Goal: Information Seeking & Learning: Compare options

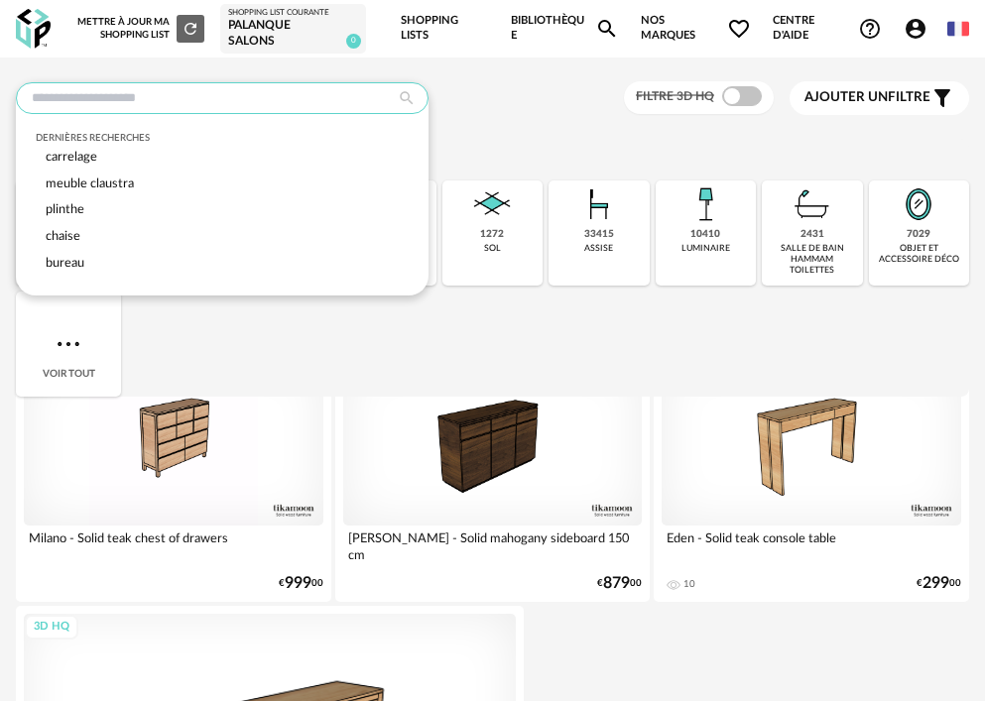
click at [181, 105] on input "text" at bounding box center [222, 98] width 413 height 32
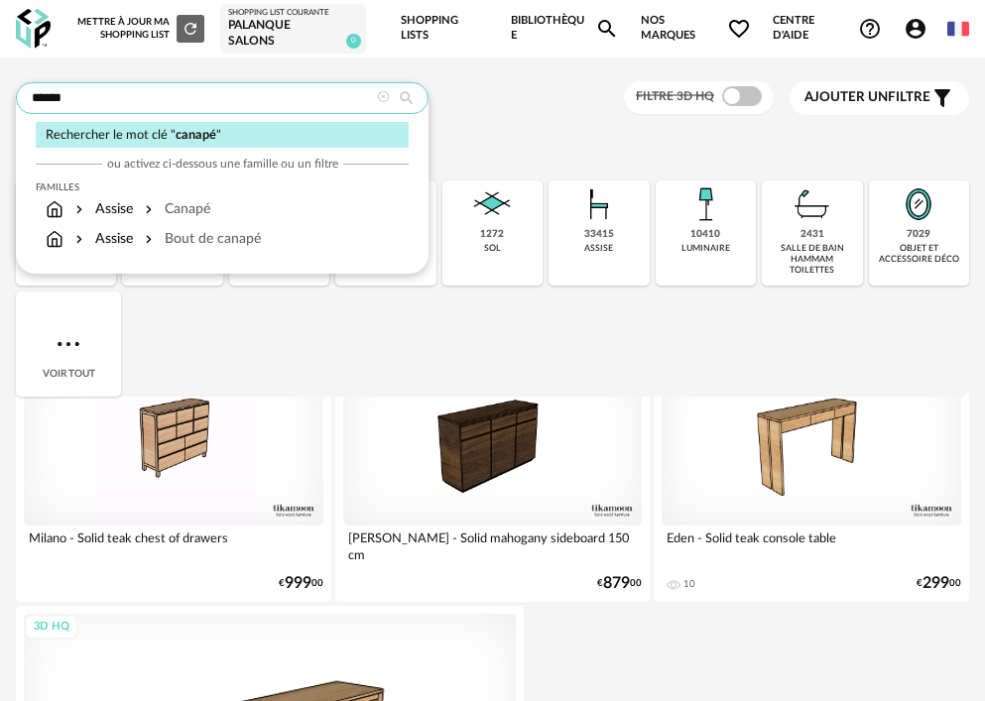
type input "******"
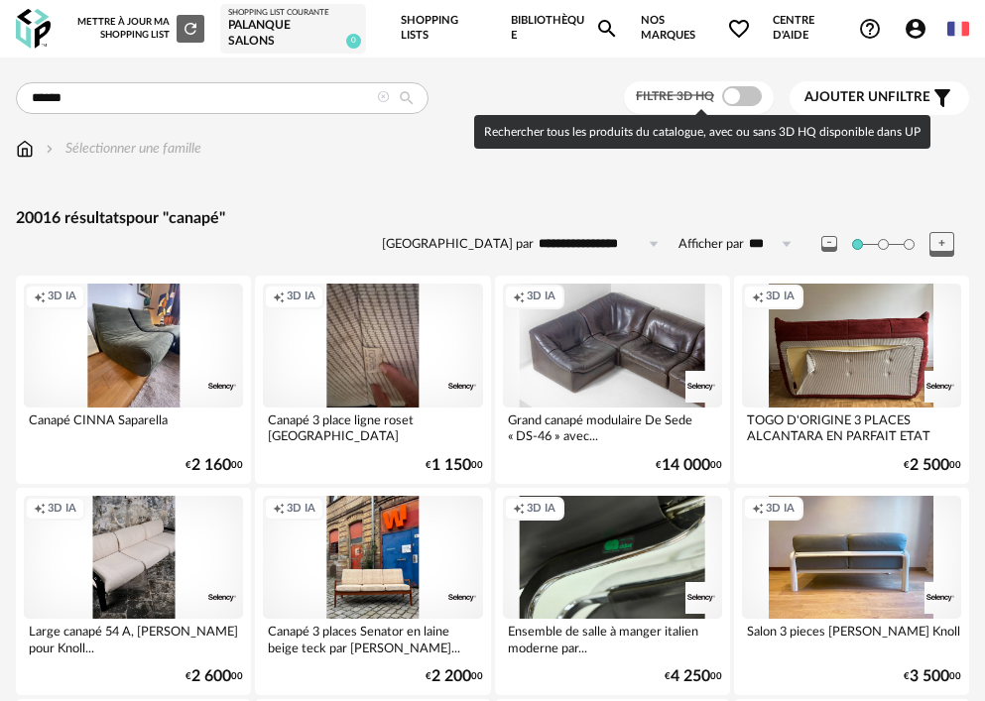
click at [732, 96] on span at bounding box center [742, 96] width 40 height 20
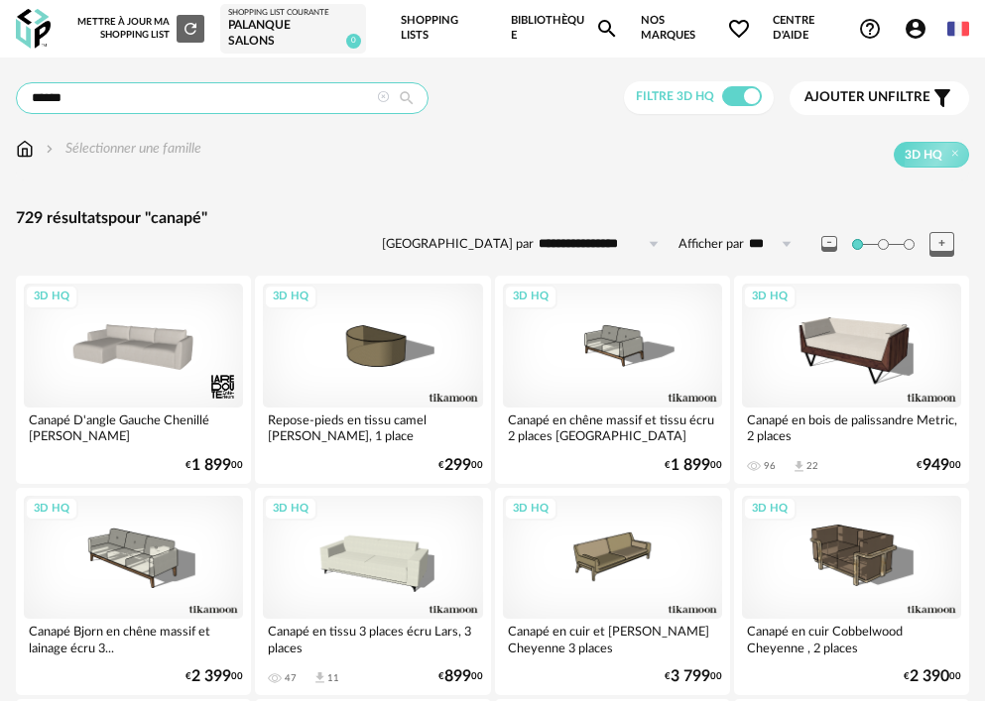
click at [96, 97] on input "******" at bounding box center [222, 98] width 413 height 32
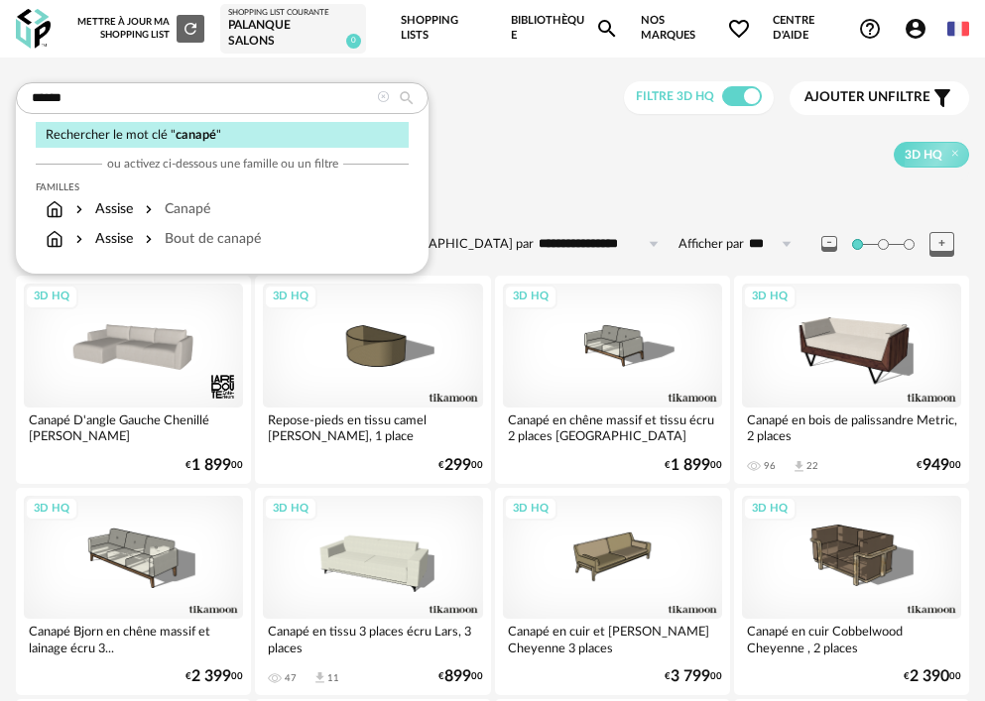
click at [884, 99] on span "Ajouter un" at bounding box center [845, 97] width 83 height 14
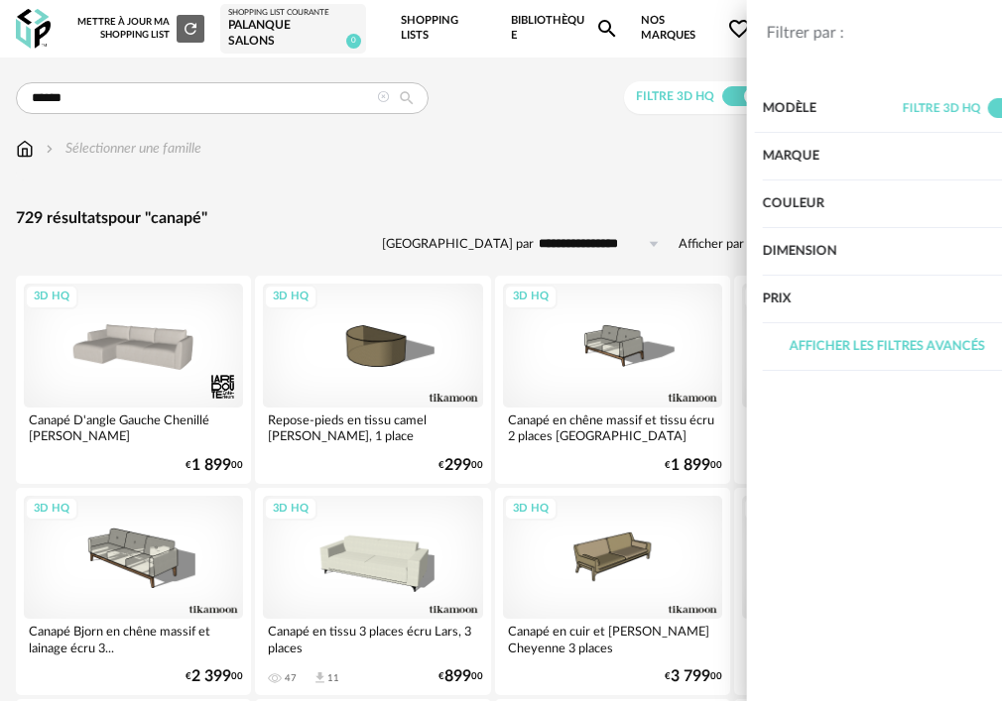
click at [775, 205] on div "Couleur" at bounding box center [841, 205] width 248 height 48
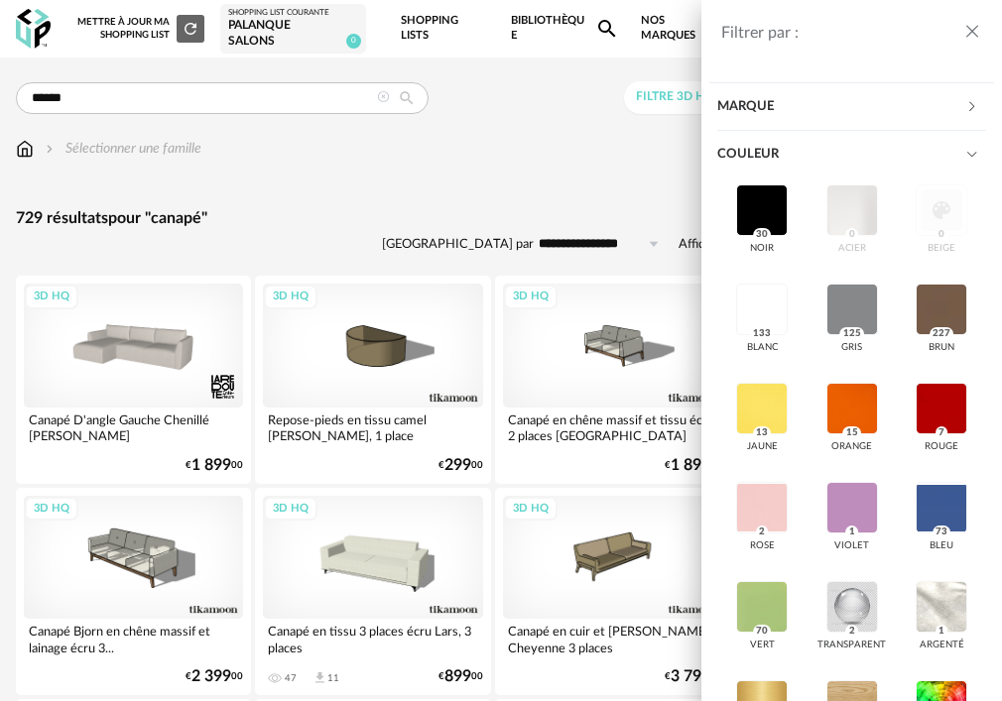
scroll to position [99, 0]
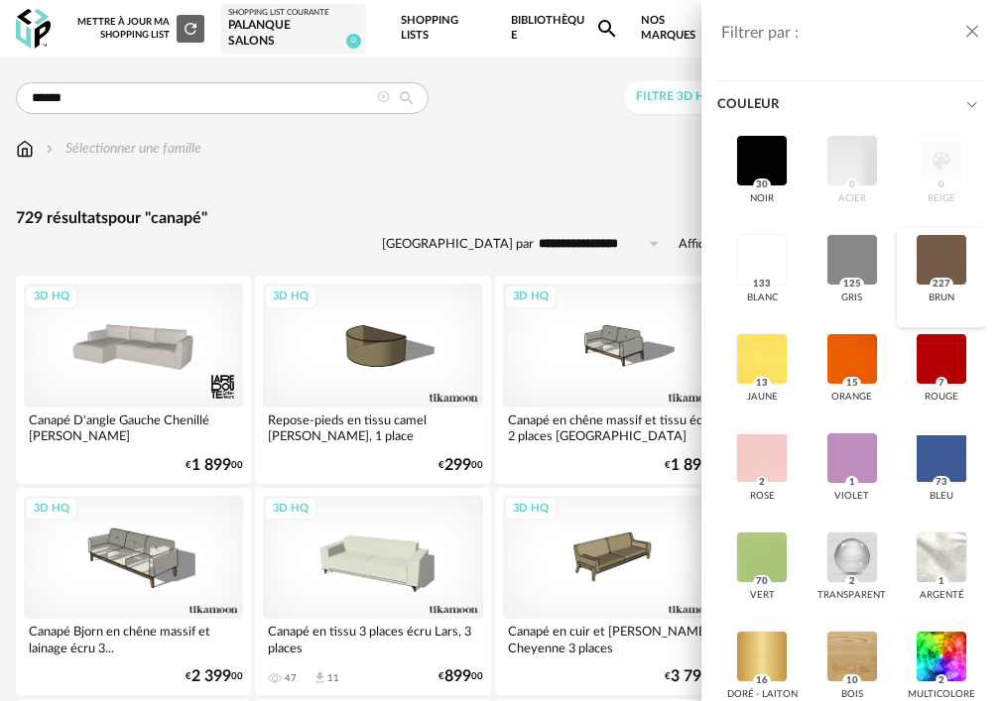
click at [931, 286] on div at bounding box center [941, 260] width 52 height 52
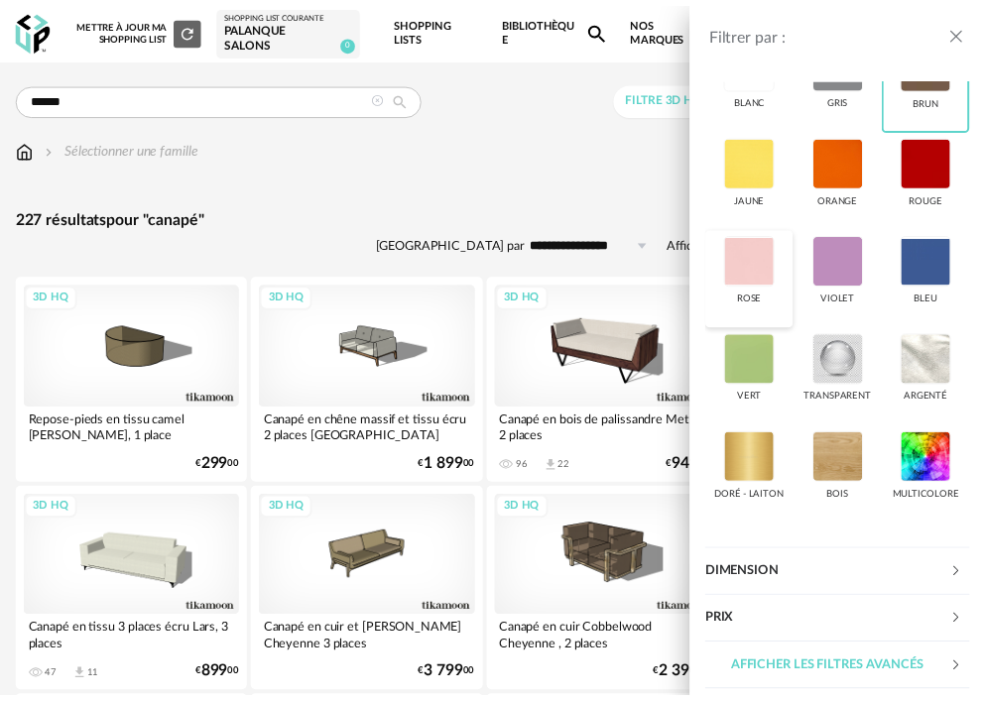
scroll to position [595, 0]
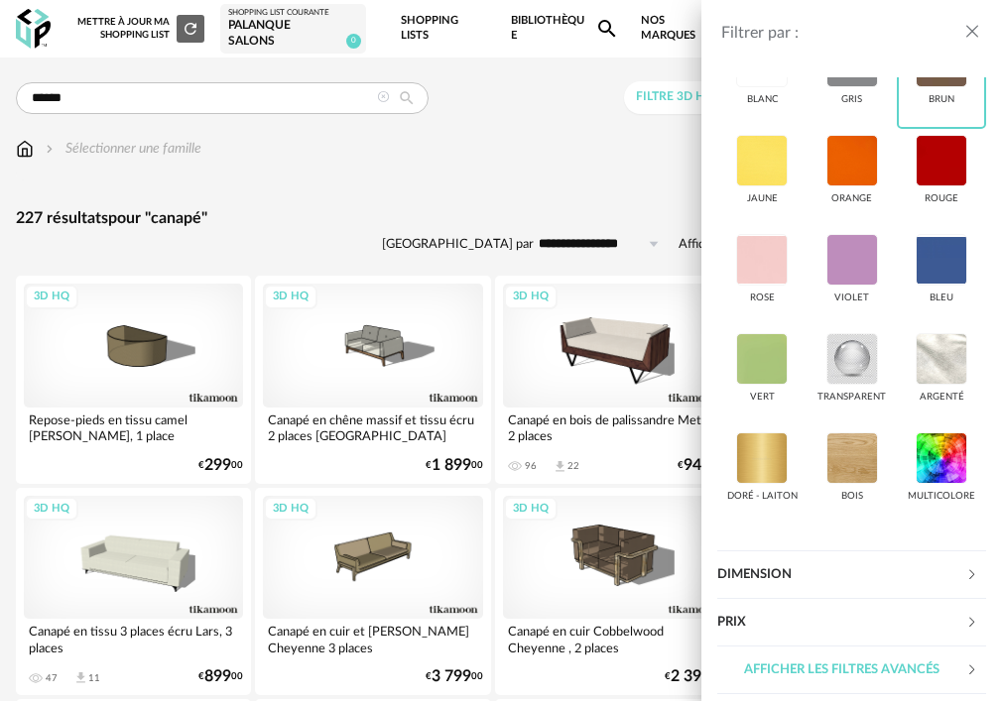
click at [525, 178] on div "Filtrer par : Modèle Filtre 3D HQ Marque &tradition 0 101 Copenhagen 0 366 Conc…" at bounding box center [501, 350] width 1002 height 701
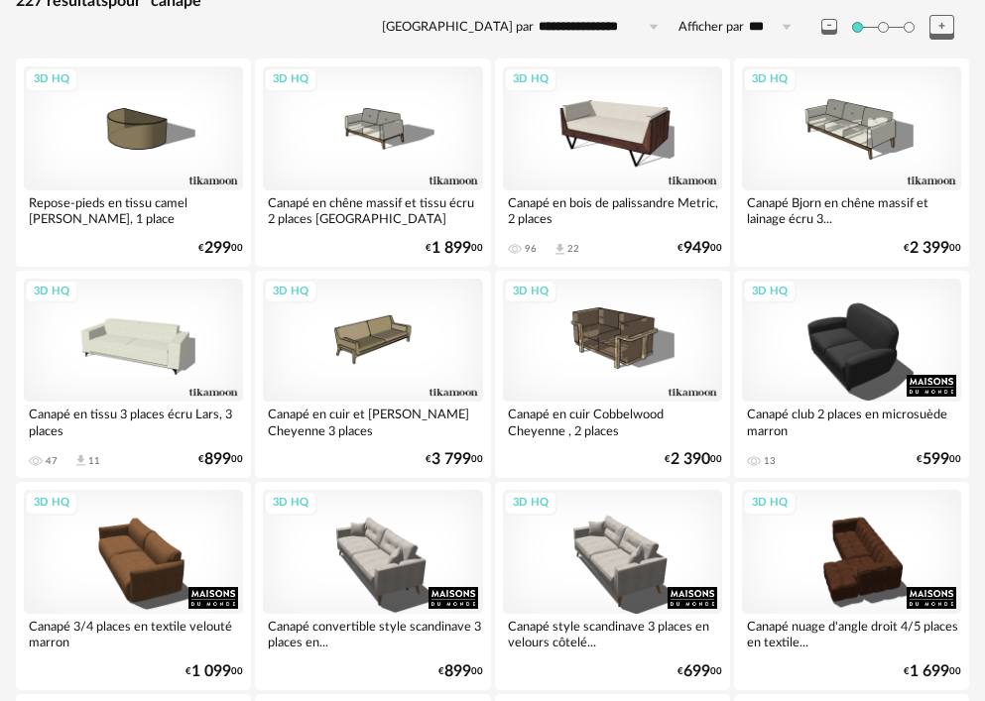
scroll to position [0, 0]
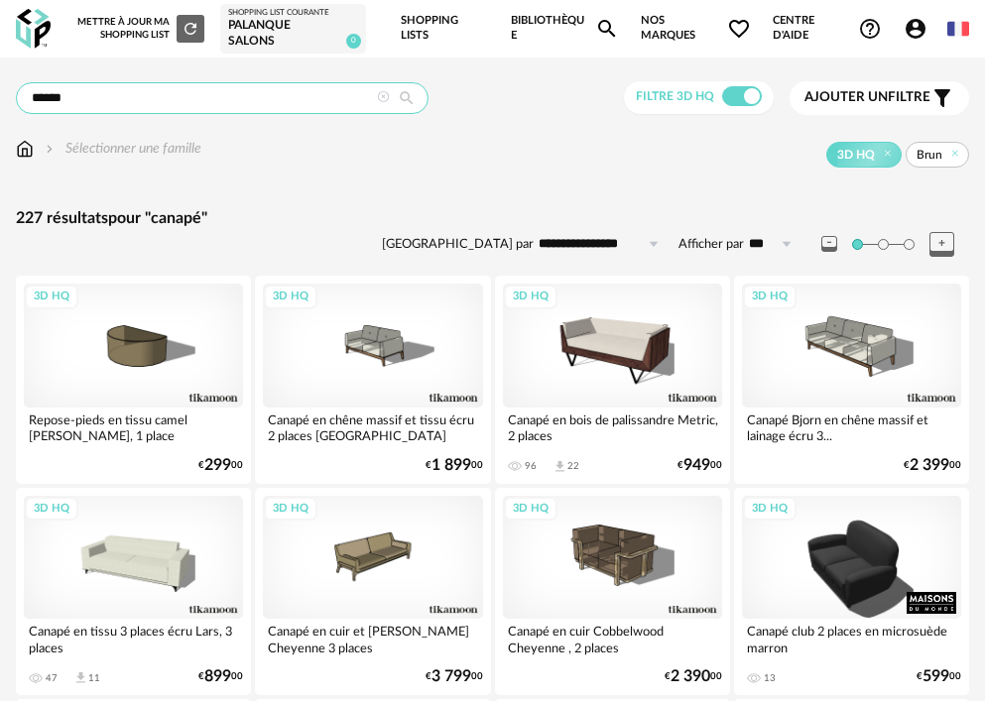
click at [103, 92] on input "******" at bounding box center [222, 98] width 413 height 32
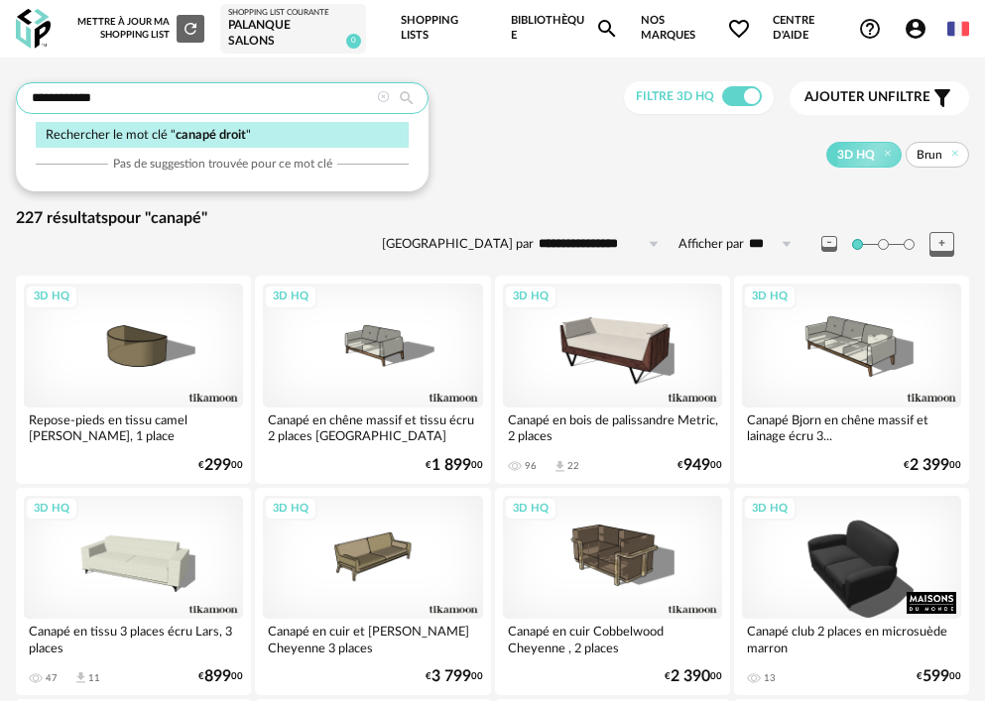
type input "**********"
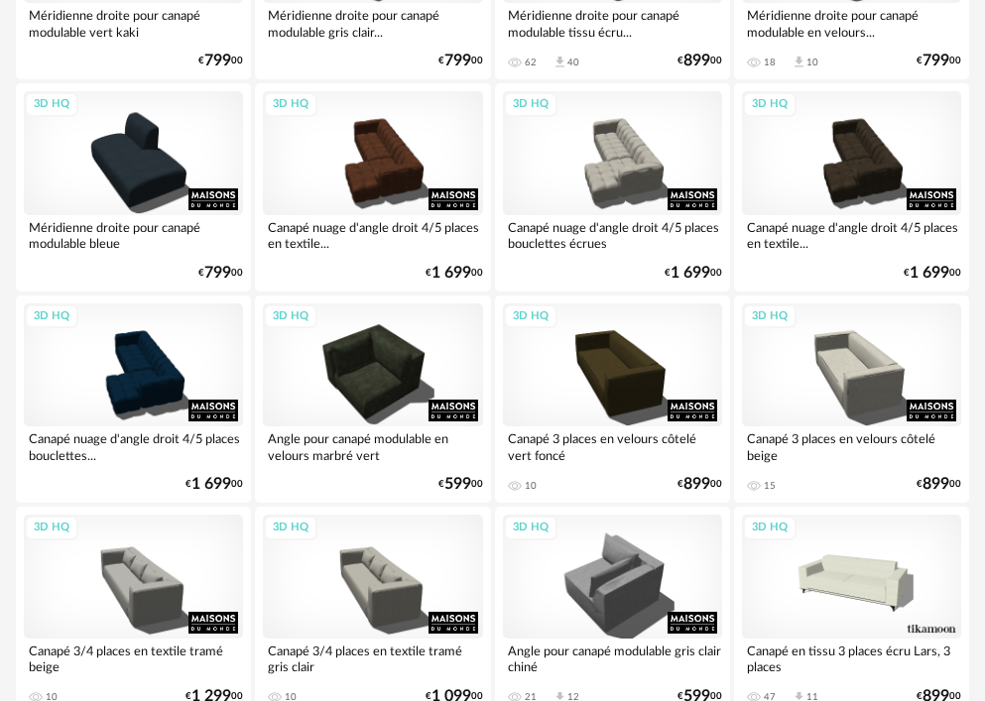
scroll to position [2579, 0]
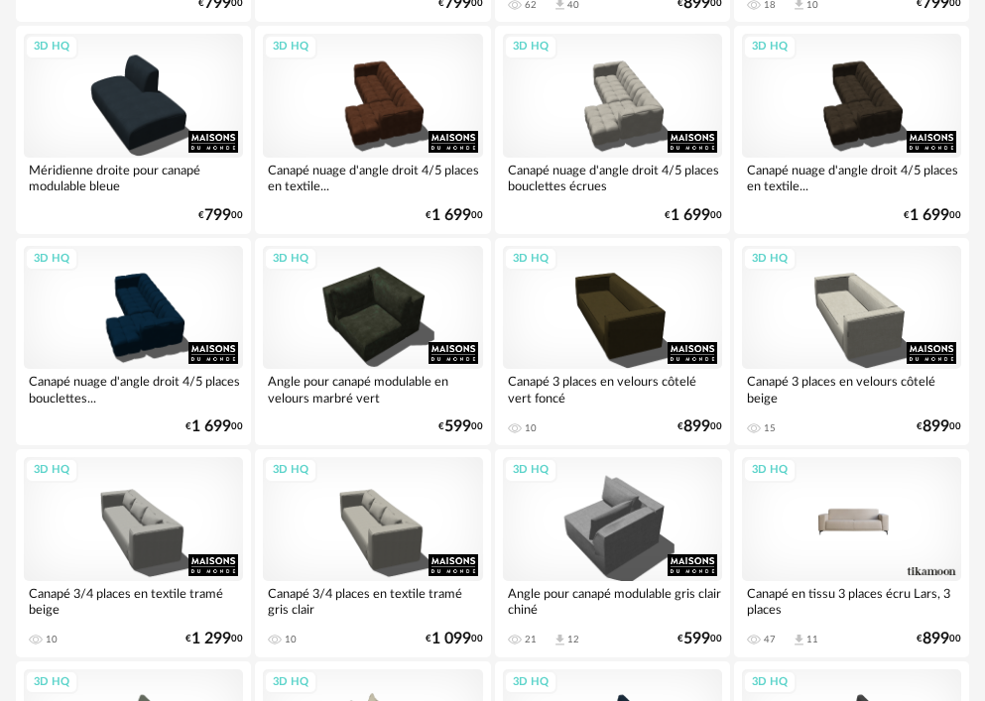
click at [873, 537] on div "3D HQ" at bounding box center [851, 518] width 219 height 123
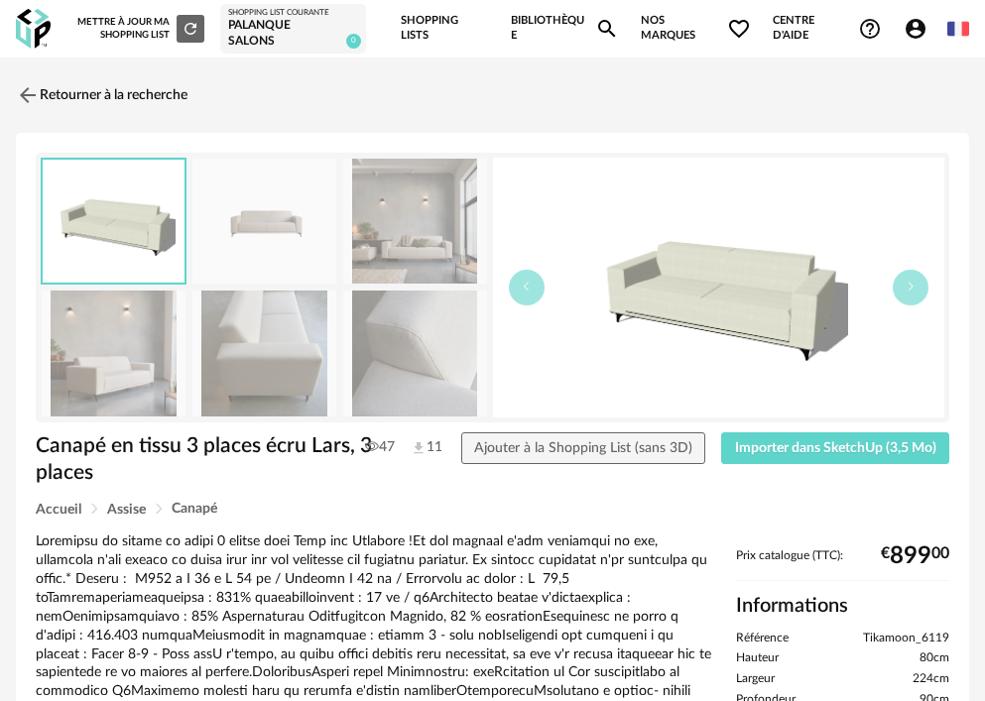
click at [389, 253] on img at bounding box center [415, 222] width 144 height 126
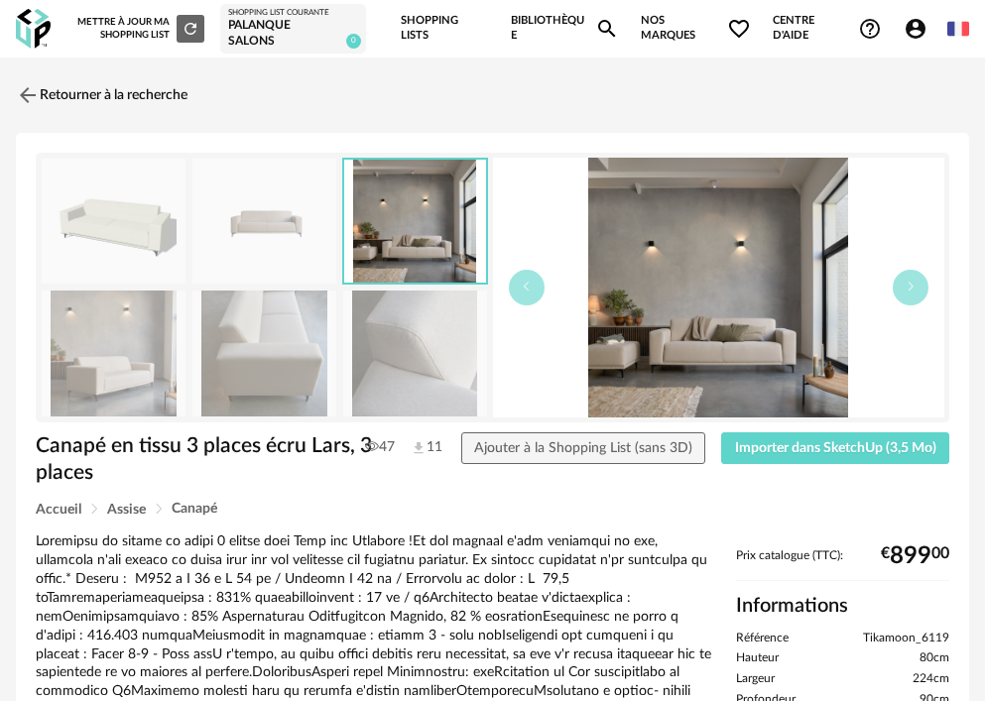
click at [293, 358] on img at bounding box center [264, 354] width 144 height 126
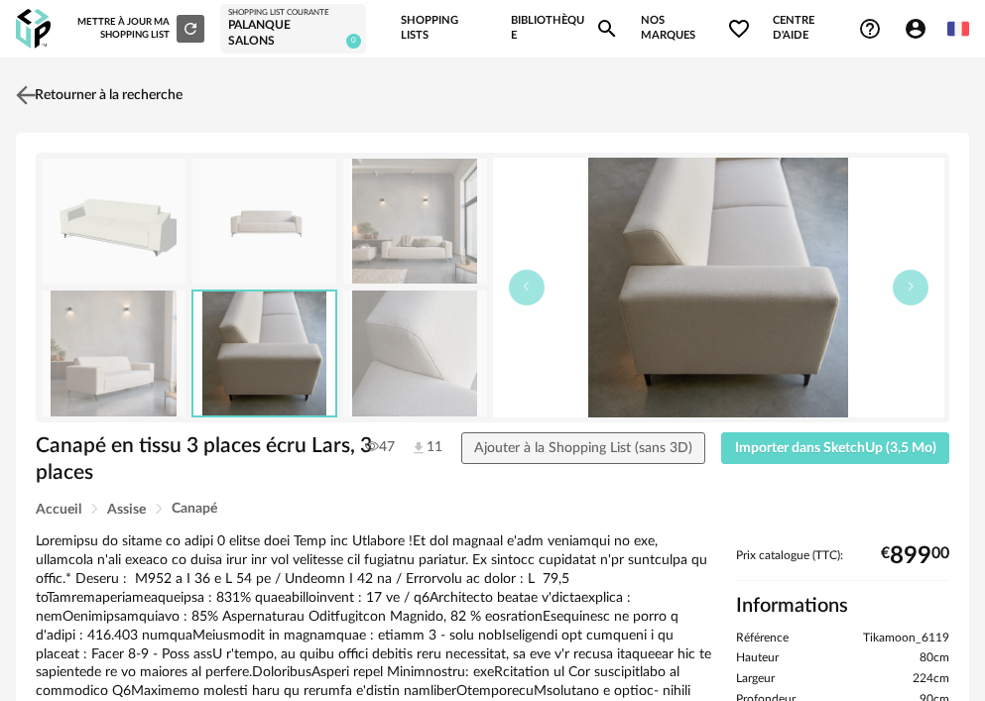
click at [79, 96] on link "Retourner à la recherche" at bounding box center [97, 95] width 172 height 44
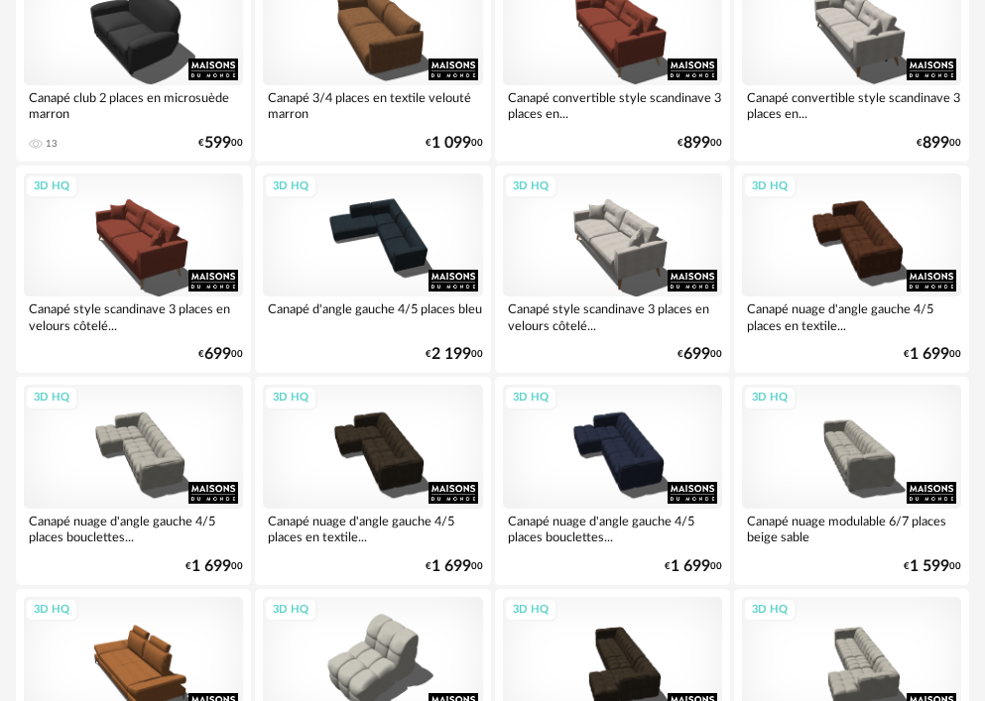
scroll to position [4562, 0]
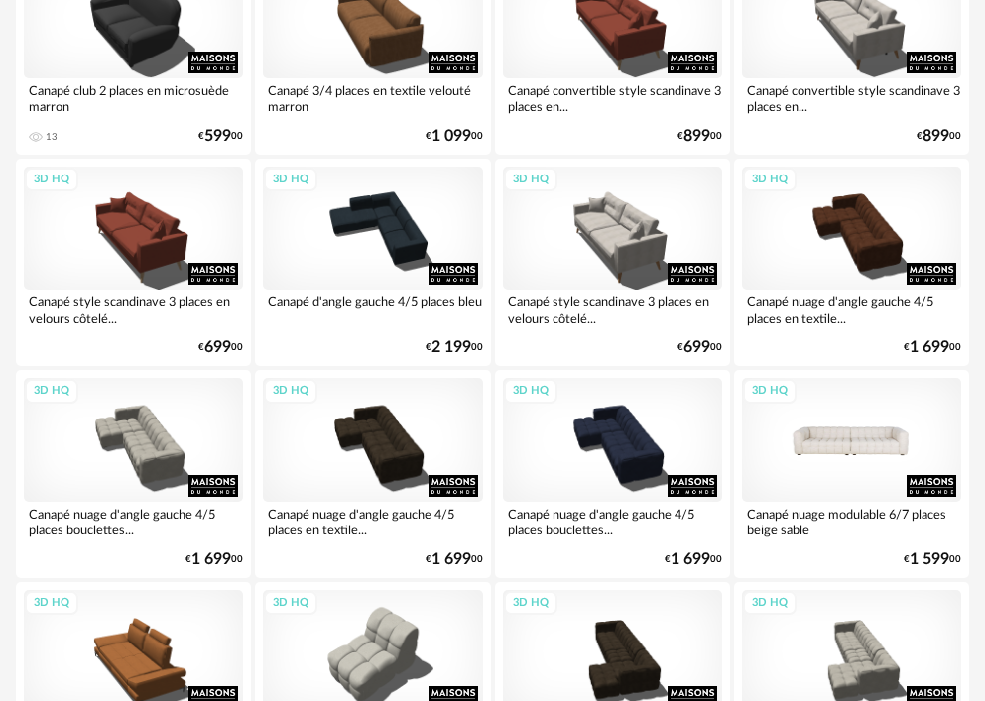
click at [851, 450] on div "3D HQ" at bounding box center [851, 439] width 219 height 123
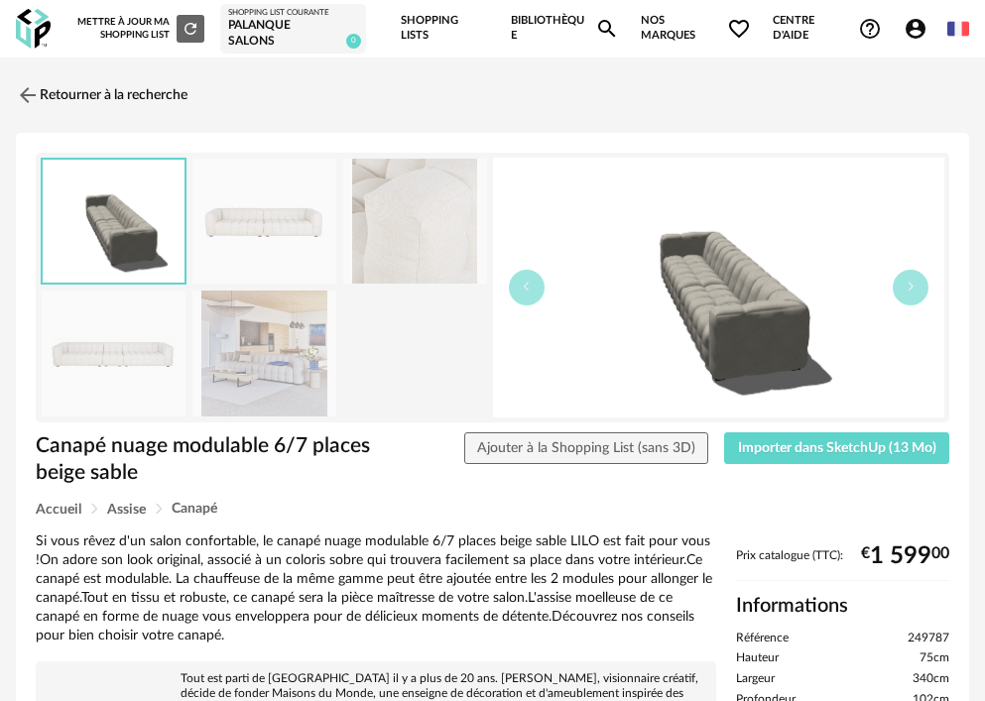
click at [290, 254] on img at bounding box center [264, 222] width 144 height 126
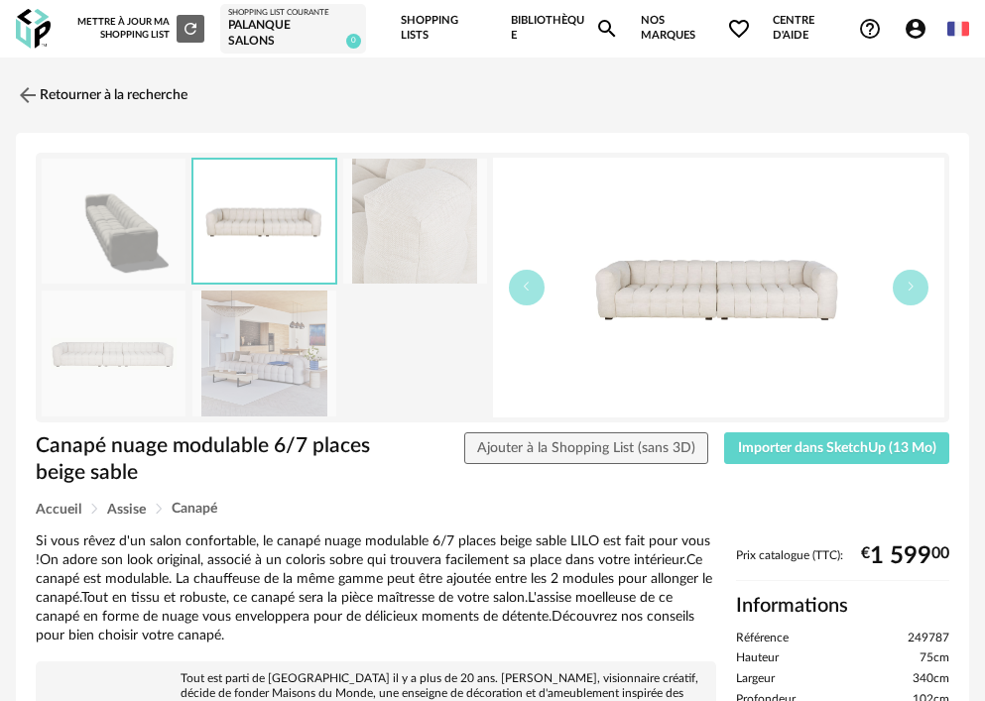
click at [265, 346] on img at bounding box center [264, 354] width 144 height 126
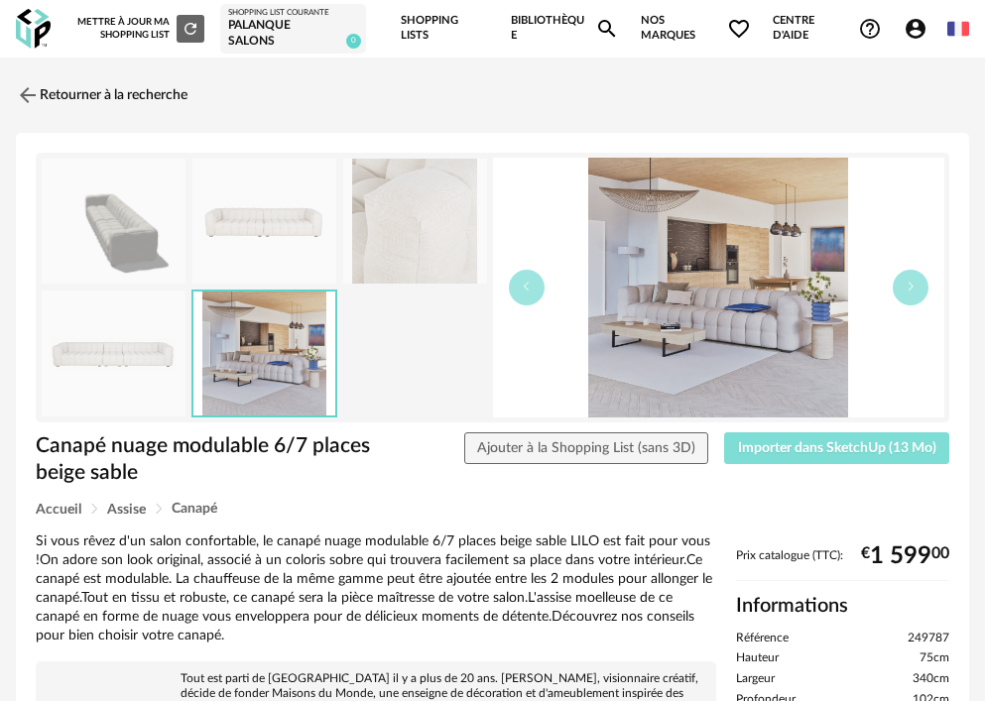
click at [838, 449] on span "Importer dans SketchUp (13 Mo)" at bounding box center [837, 448] width 198 height 14
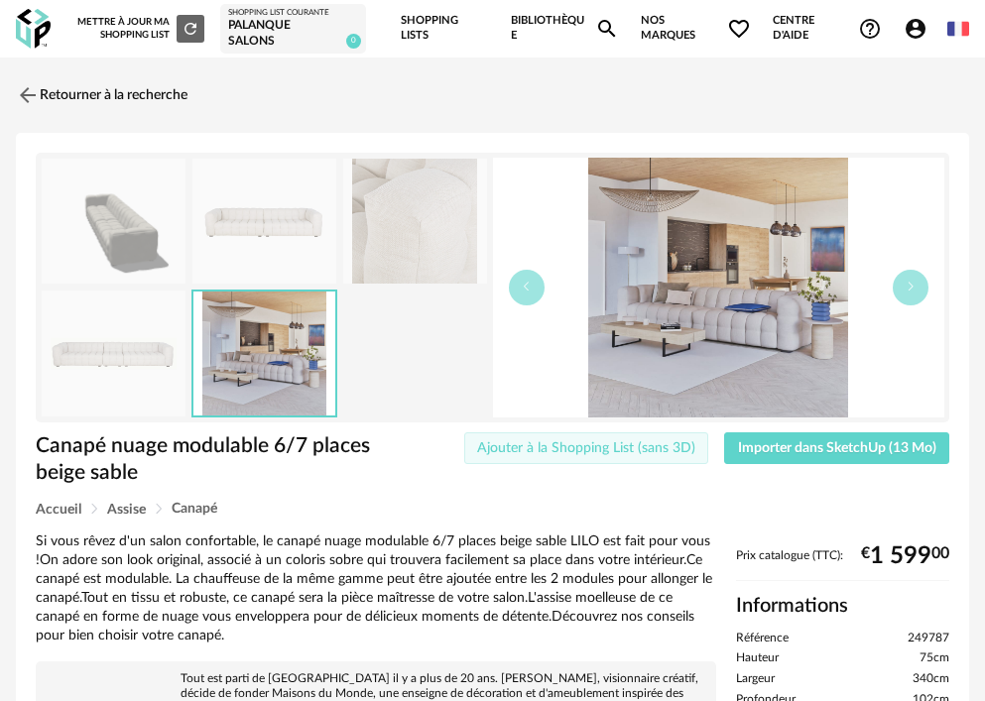
click at [644, 451] on span "Ajouter à la Shopping List (sans 3D)" at bounding box center [586, 448] width 218 height 14
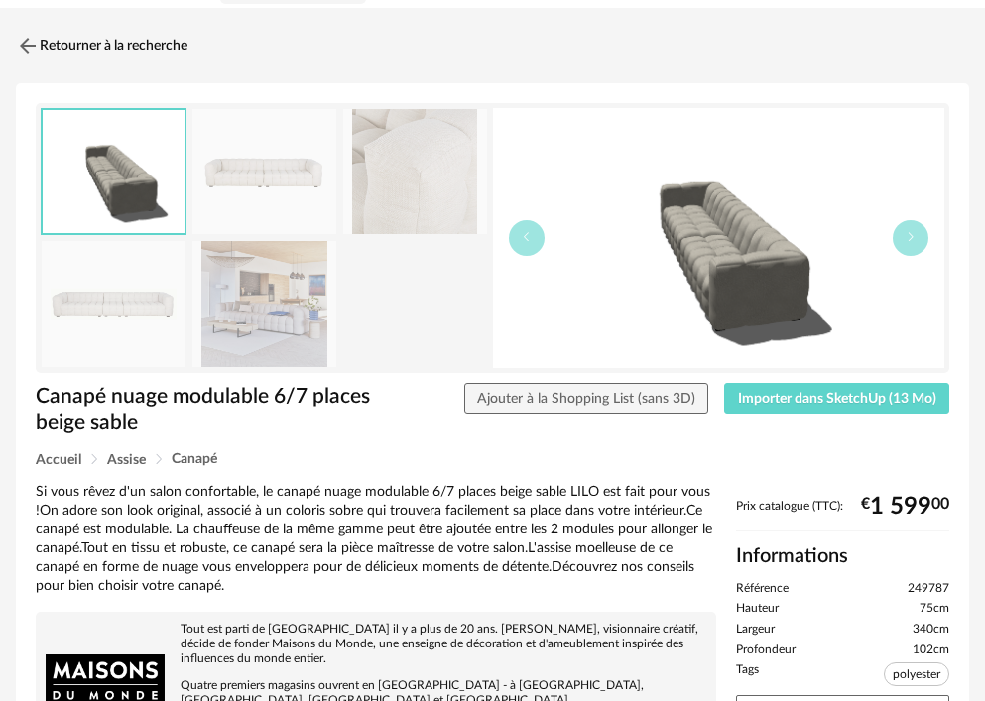
scroll to position [99, 0]
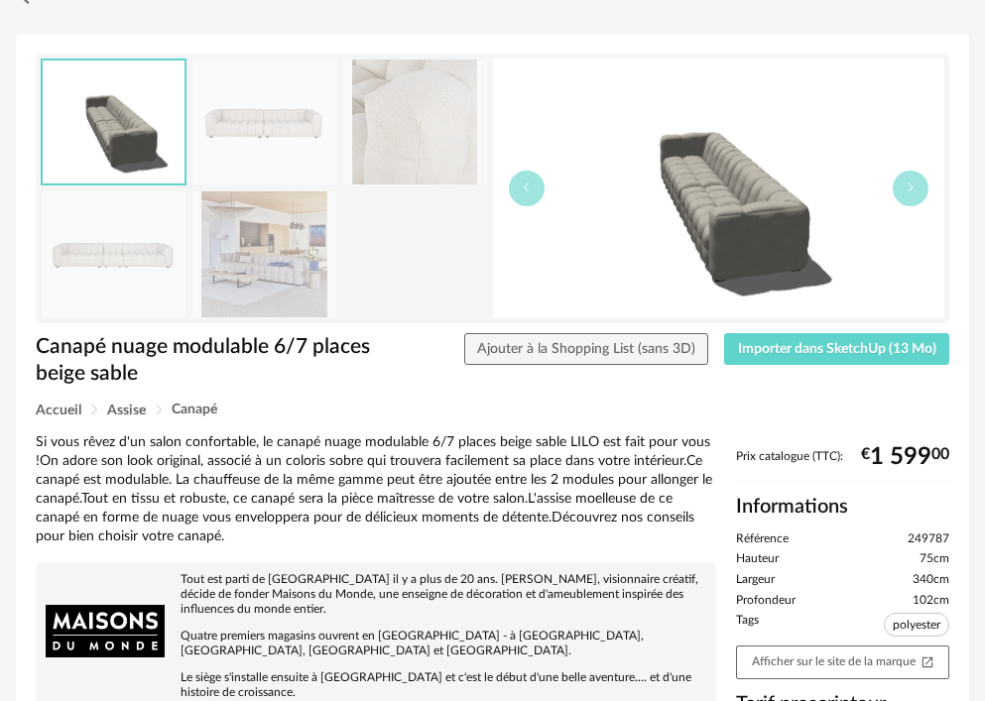
click at [284, 249] on img at bounding box center [264, 254] width 144 height 126
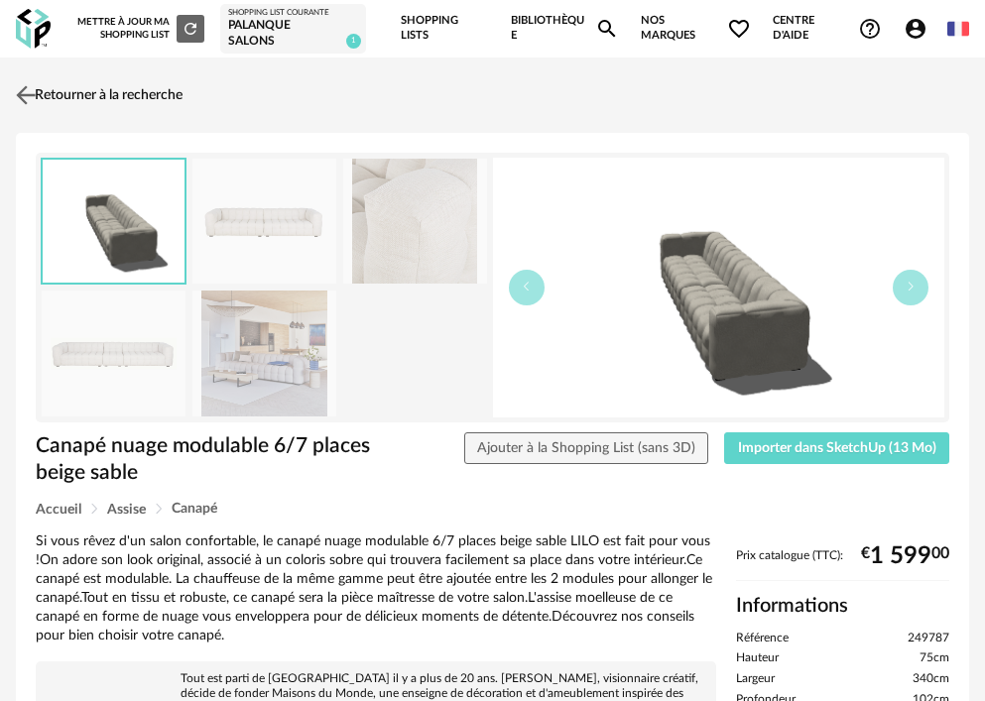
click at [83, 87] on link "Retourner à la recherche" at bounding box center [97, 95] width 172 height 44
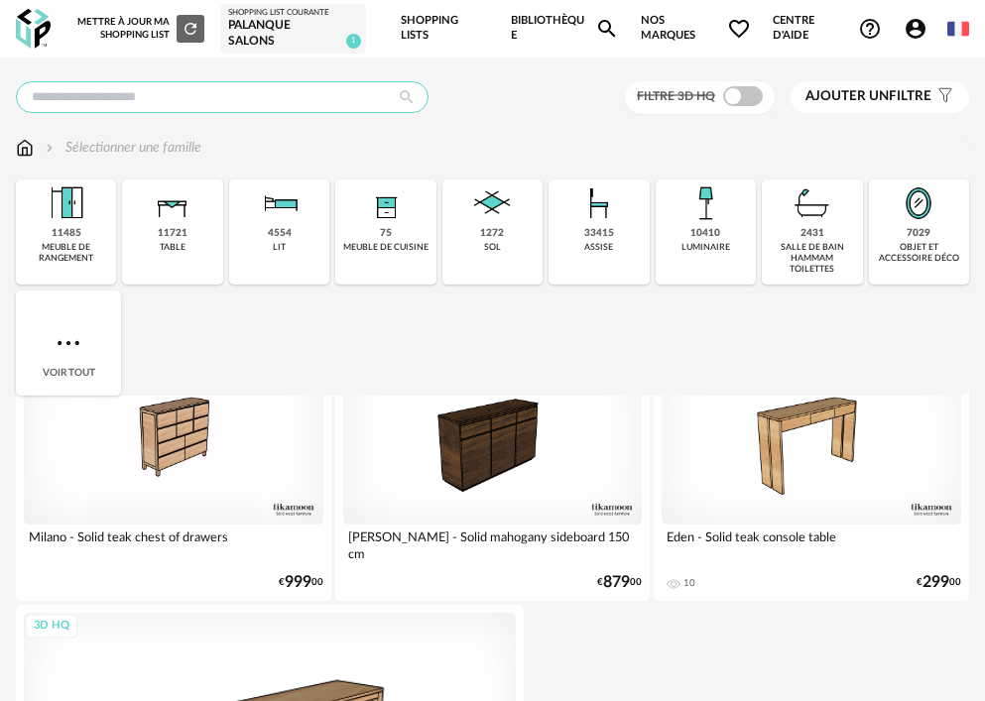
click at [316, 97] on input "text" at bounding box center [222, 97] width 413 height 32
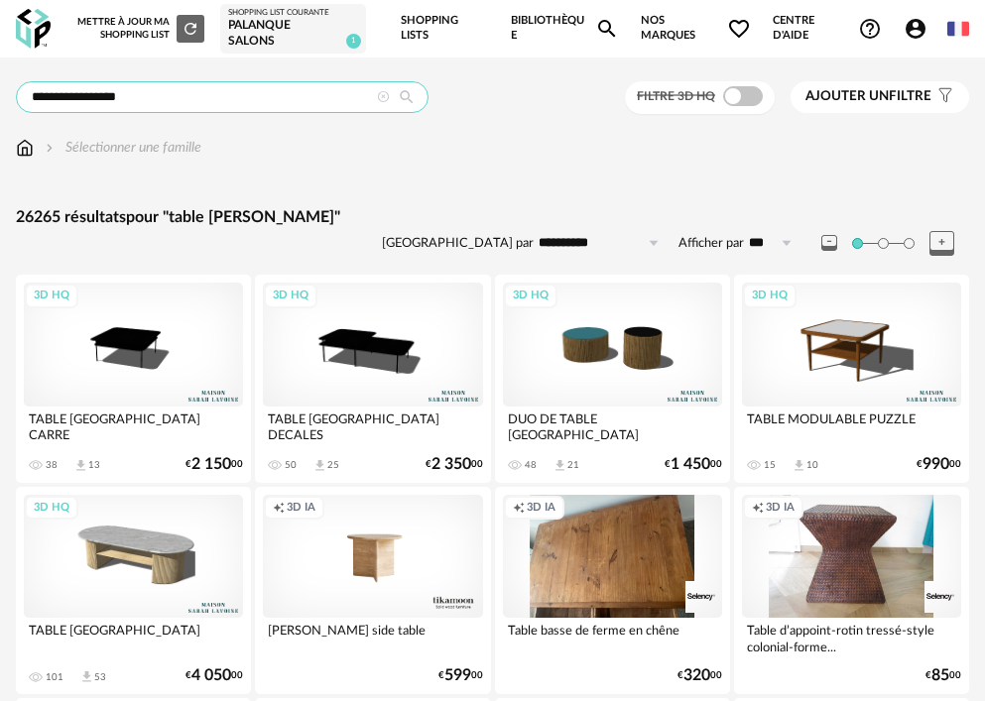
click at [117, 104] on input "**********" at bounding box center [222, 97] width 413 height 32
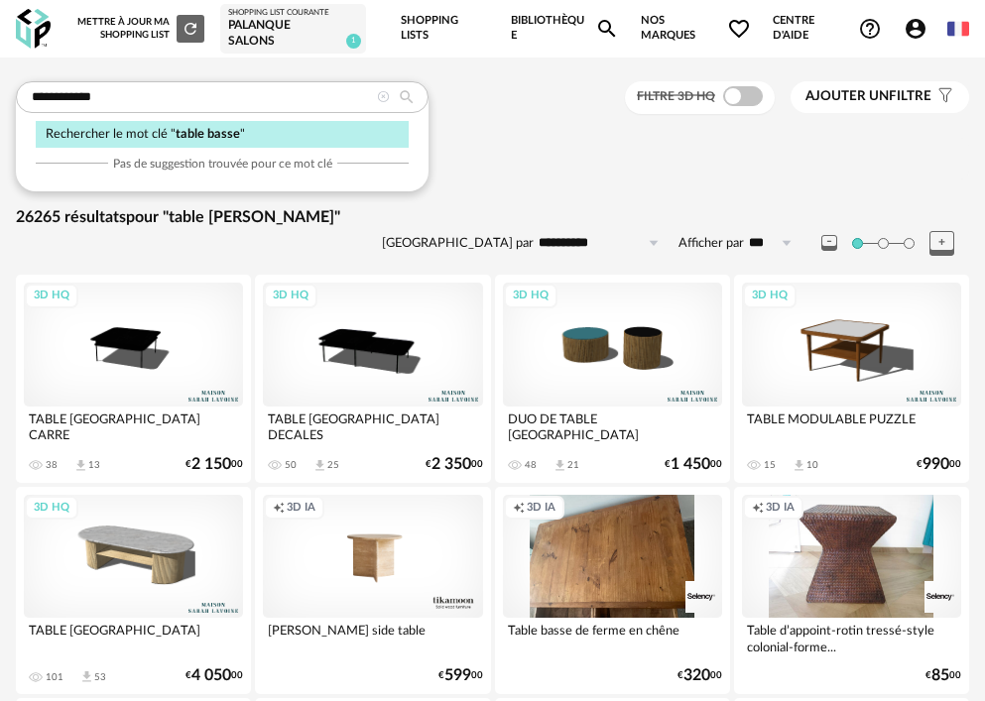
click at [861, 96] on span "Ajouter un" at bounding box center [846, 96] width 83 height 14
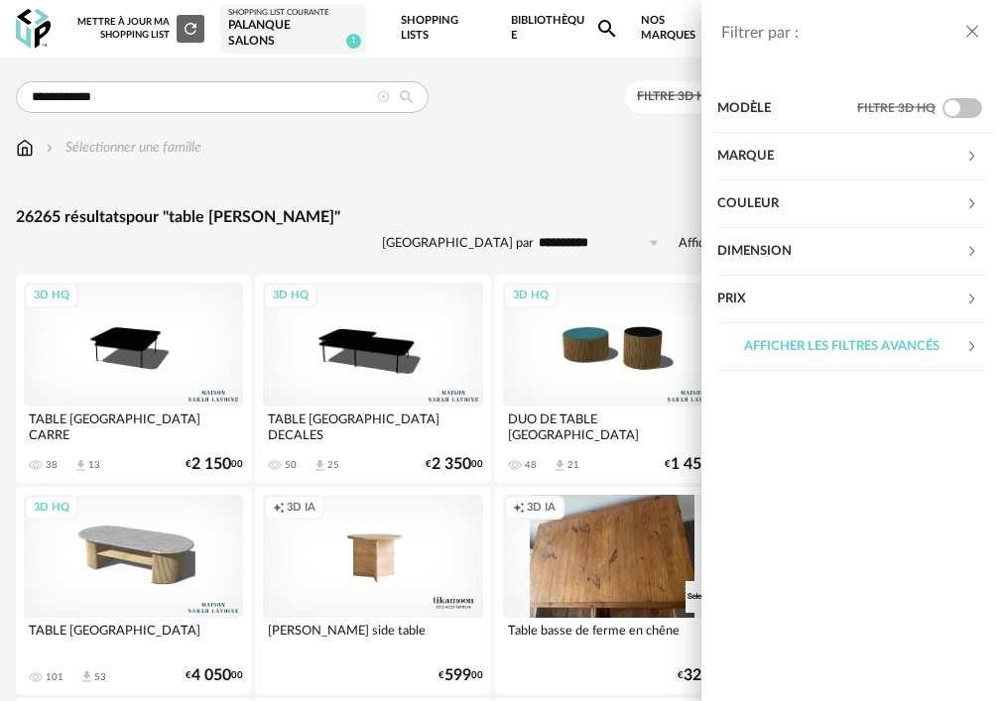
click at [762, 153] on div "Marque" at bounding box center [841, 157] width 248 height 48
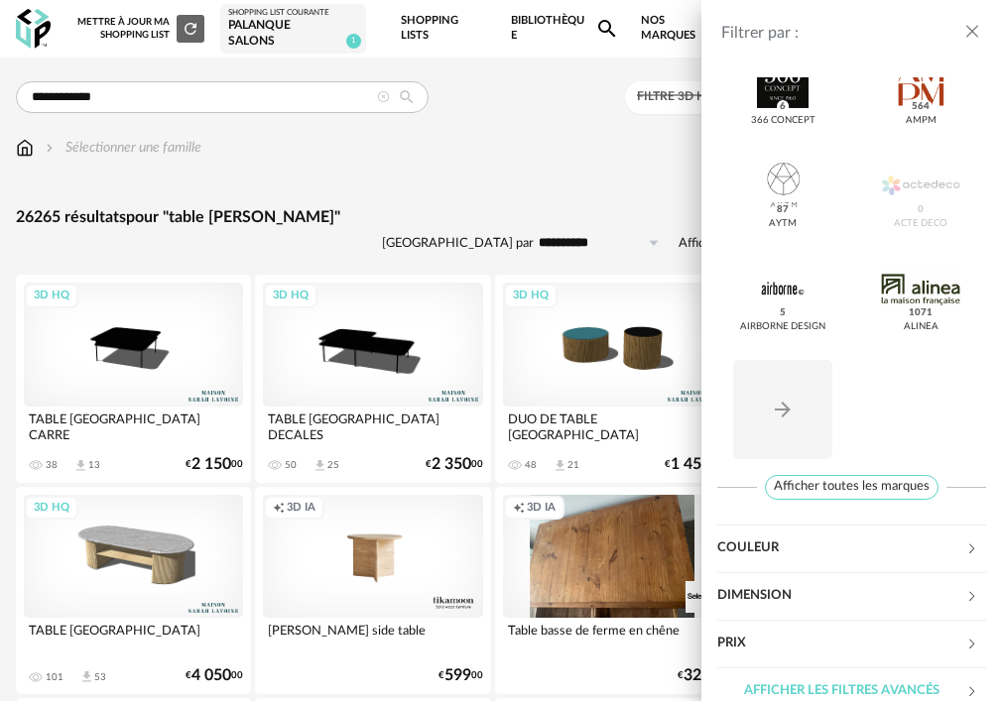
scroll to position [298, 0]
click at [855, 487] on span "Afficher toutes les marques" at bounding box center [852, 486] width 174 height 25
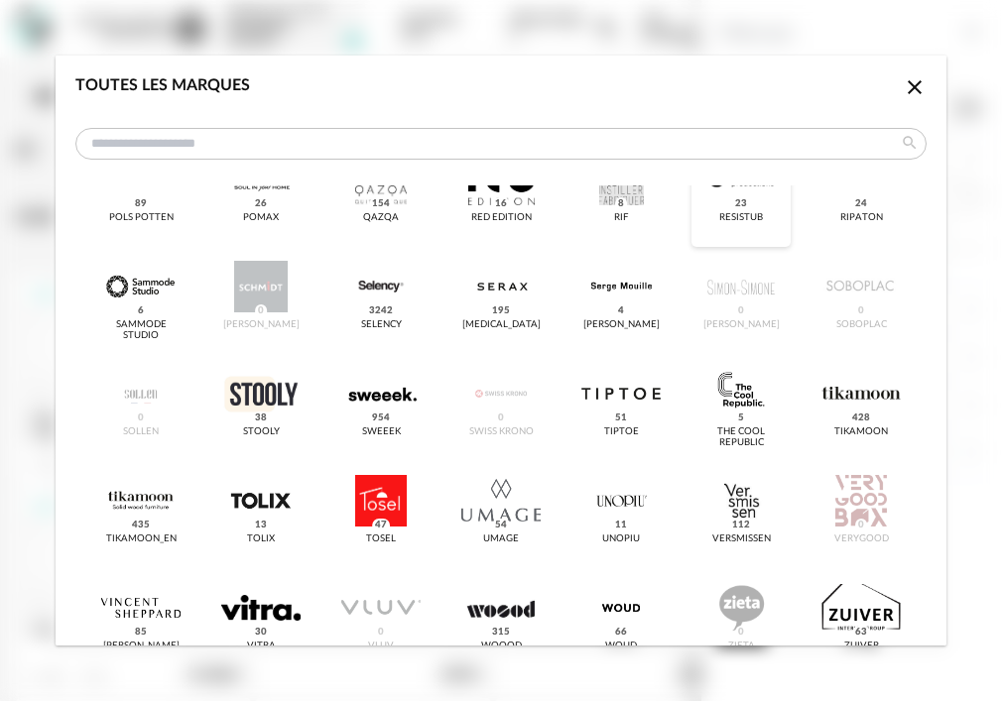
scroll to position [2039, 0]
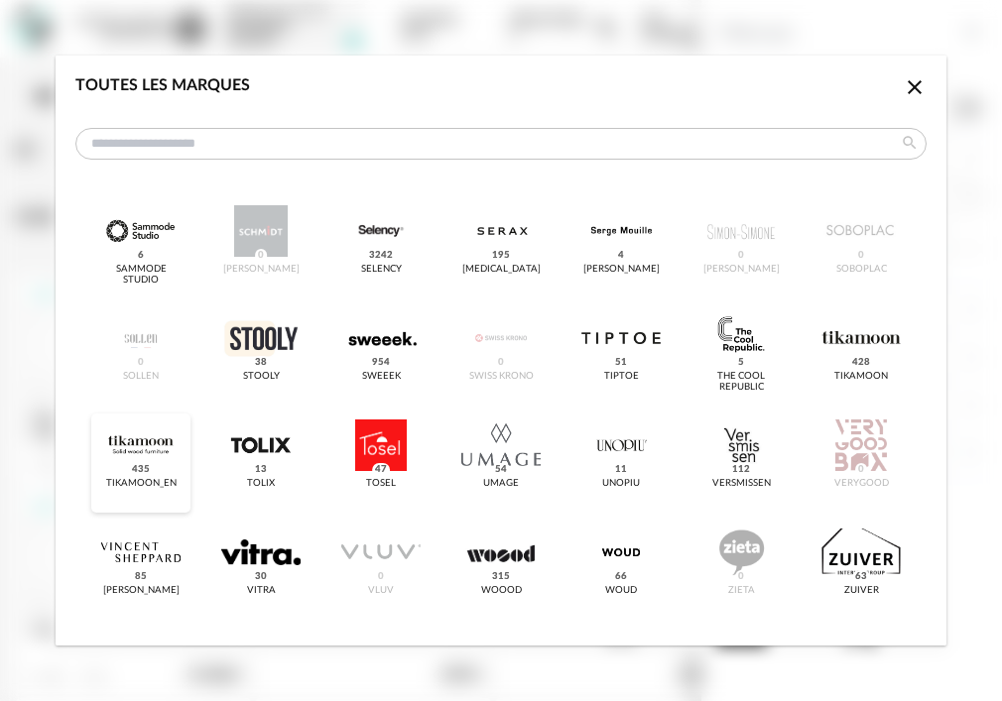
click at [129, 457] on div "dialog" at bounding box center [140, 446] width 78 height 52
type input "**********"
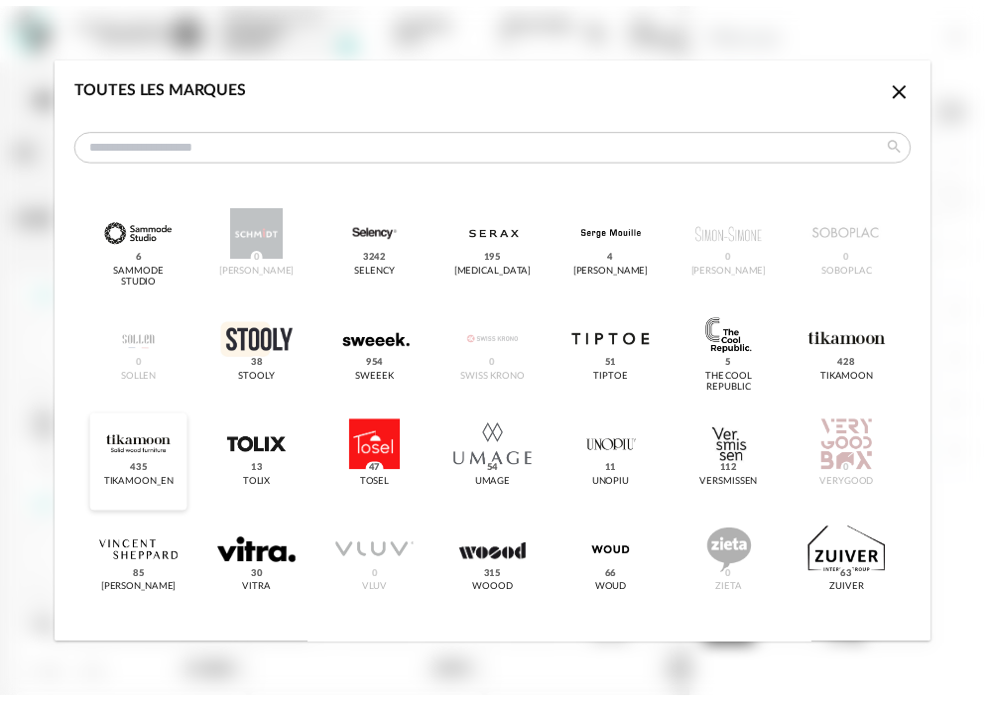
scroll to position [2063, 0]
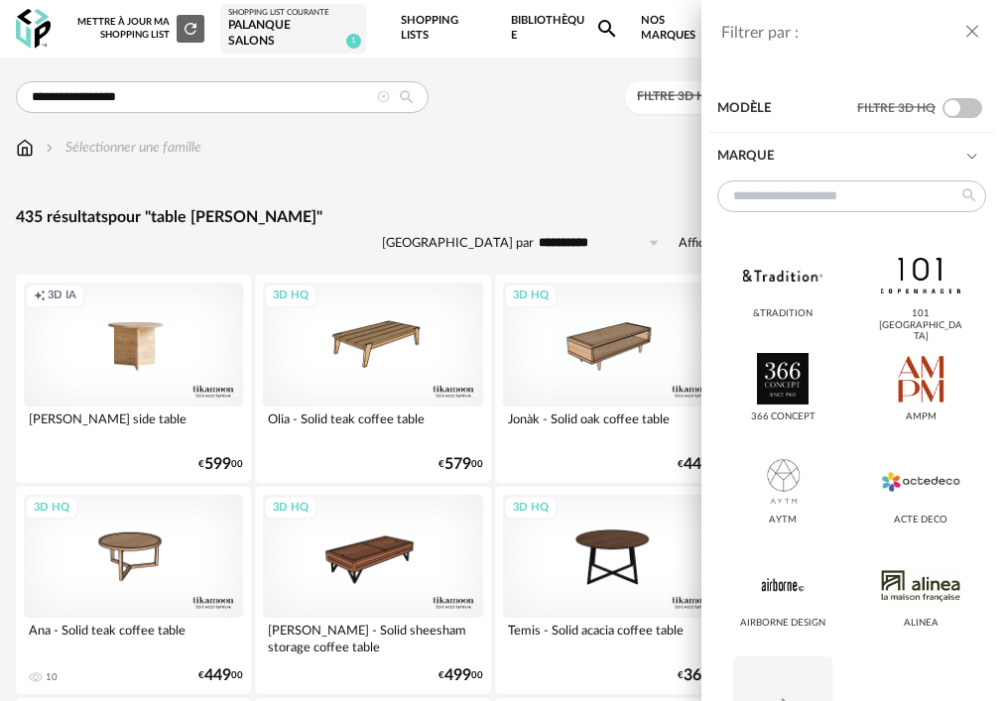
click at [532, 138] on div "Filtrer par : Modèle Filtre 3D HQ Marque &tradition 101 Copenhagen 366 Concept …" at bounding box center [501, 350] width 1002 height 701
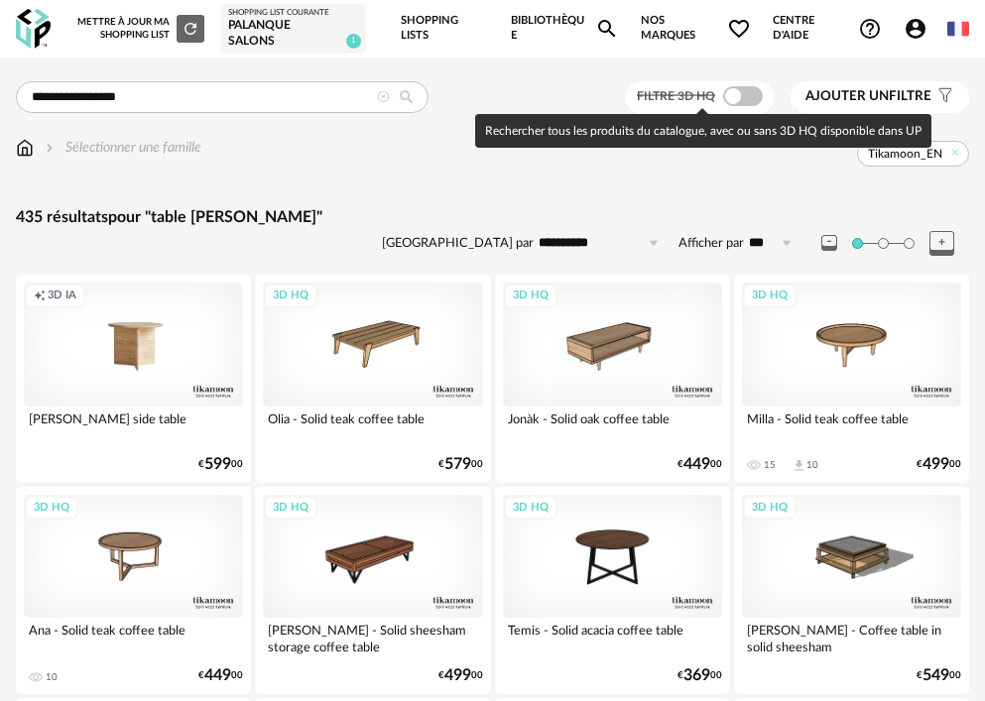
click at [736, 99] on span at bounding box center [743, 96] width 40 height 20
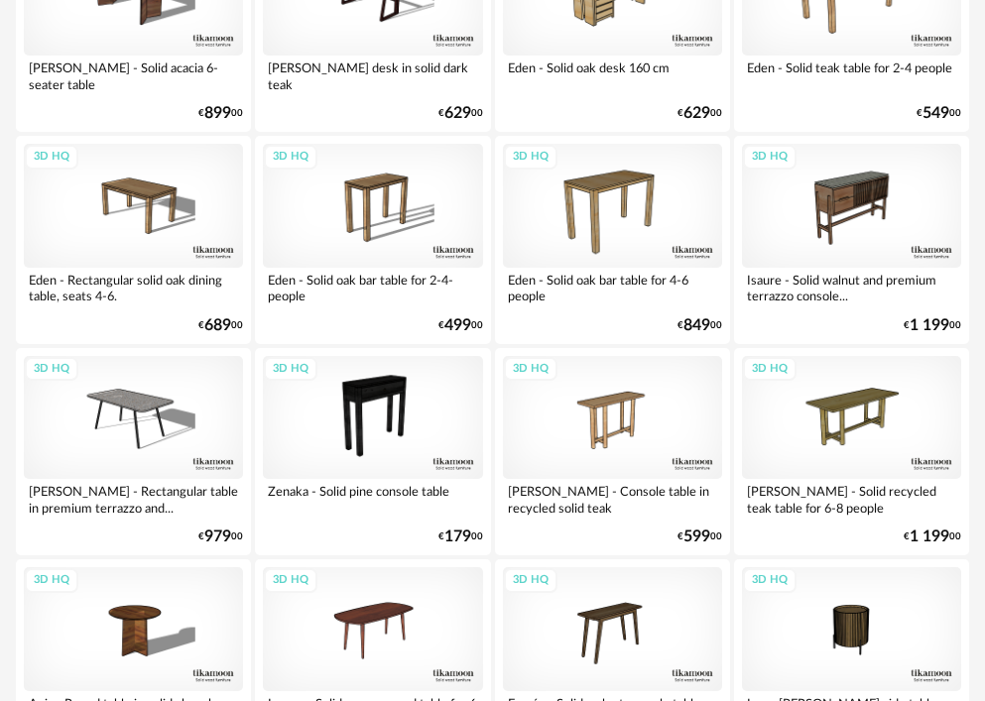
scroll to position [992, 0]
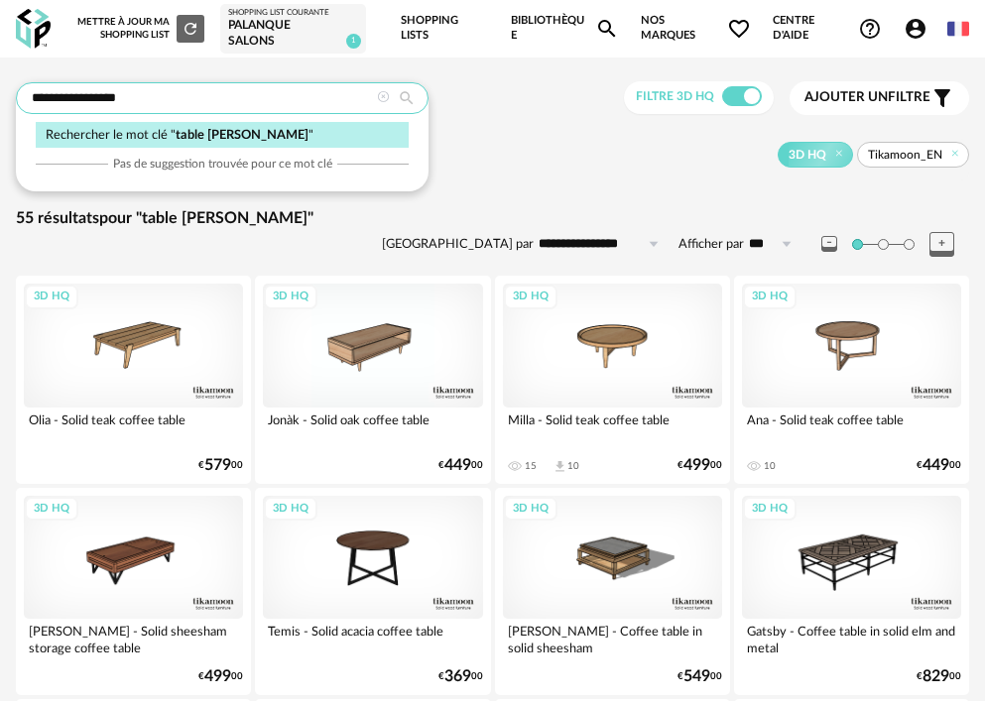
drag, startPoint x: 189, startPoint y: 87, endPoint x: -135, endPoint y: 125, distance: 326.5
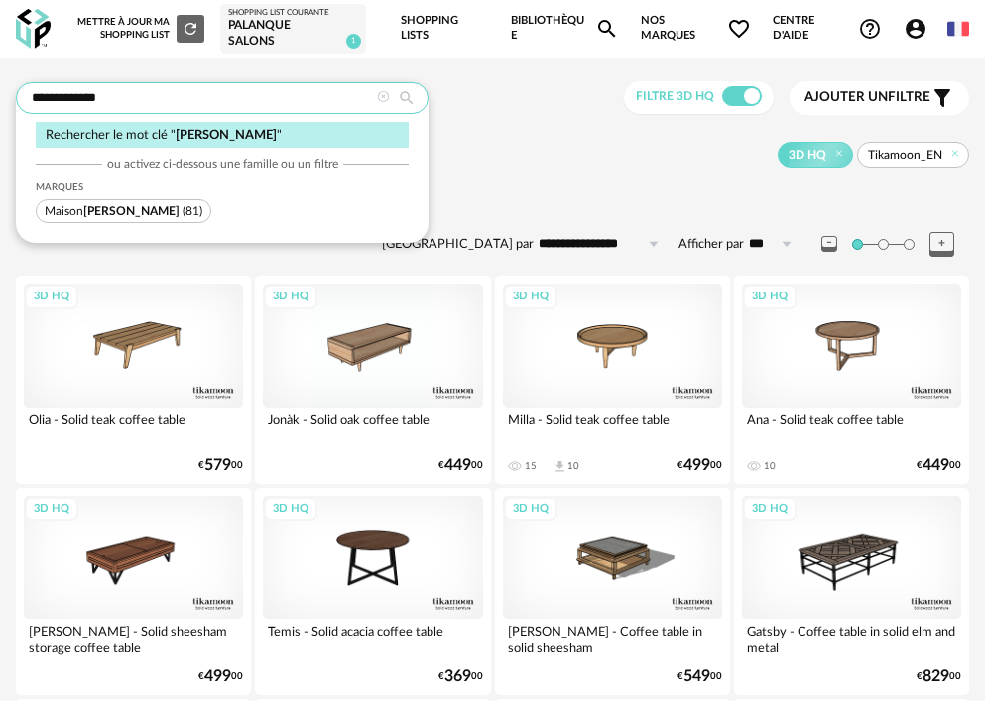
type input "**********"
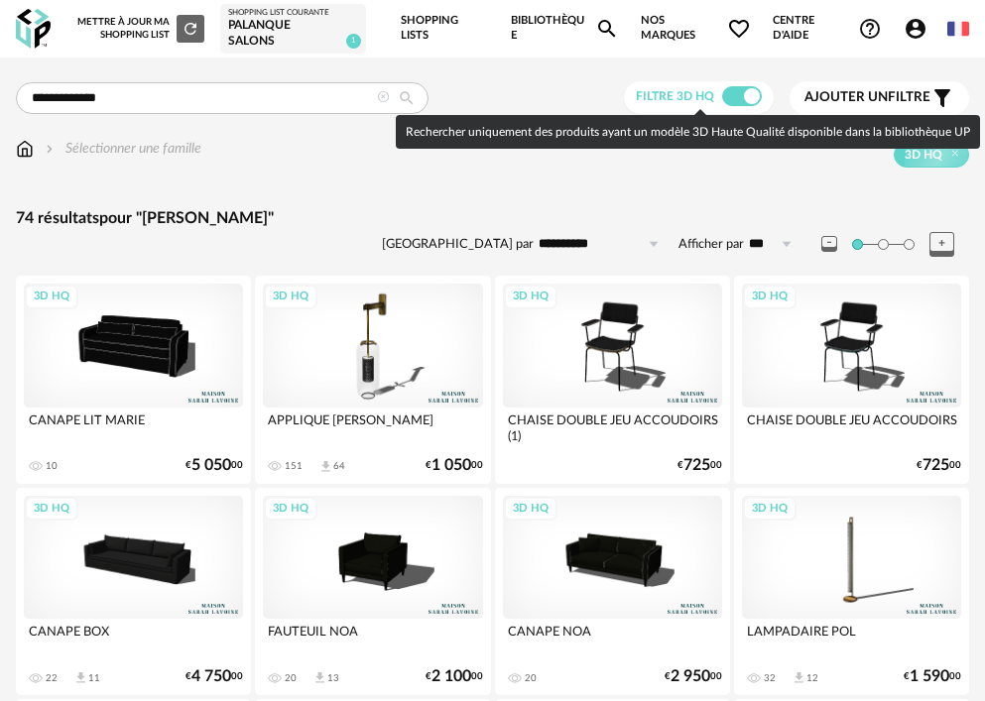
click at [752, 89] on span at bounding box center [742, 96] width 40 height 20
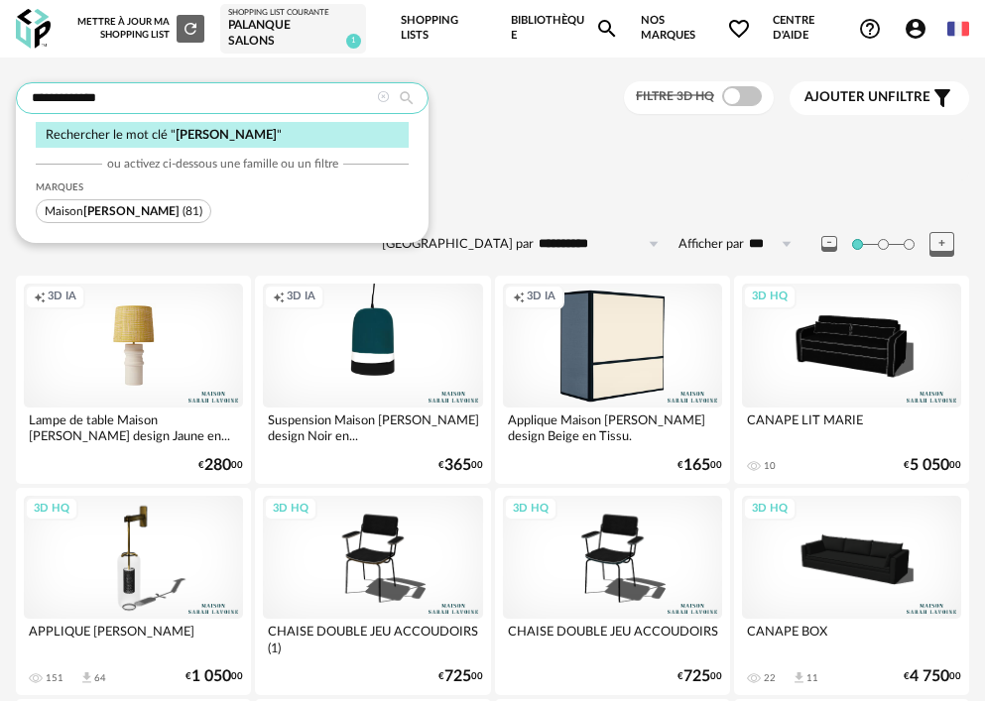
click at [134, 97] on input "**********" at bounding box center [222, 98] width 413 height 32
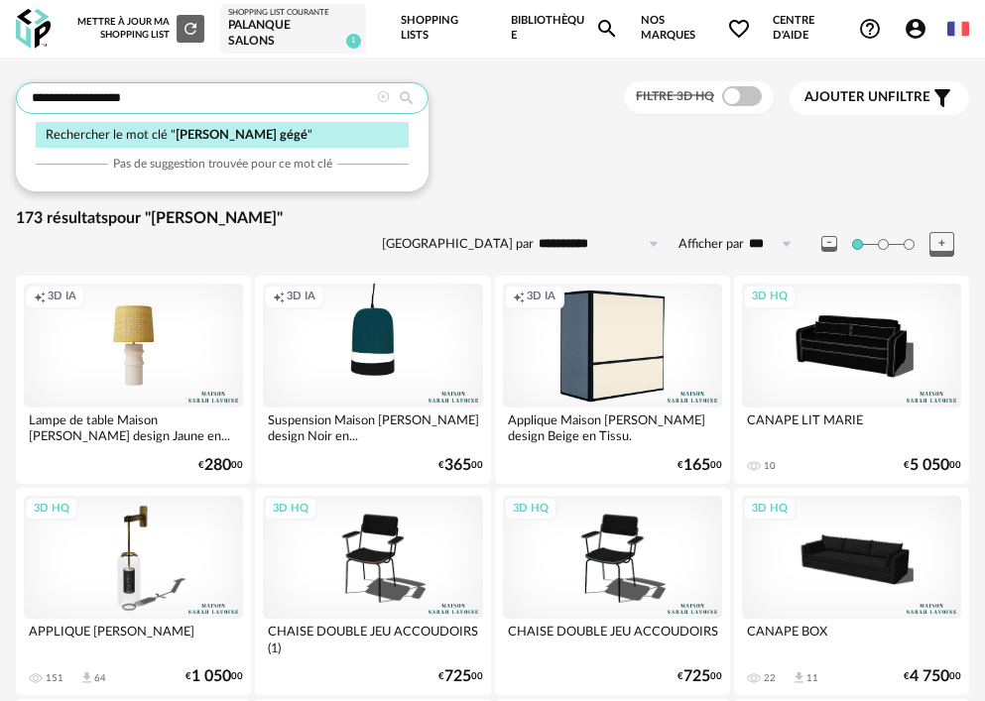
type input "**********"
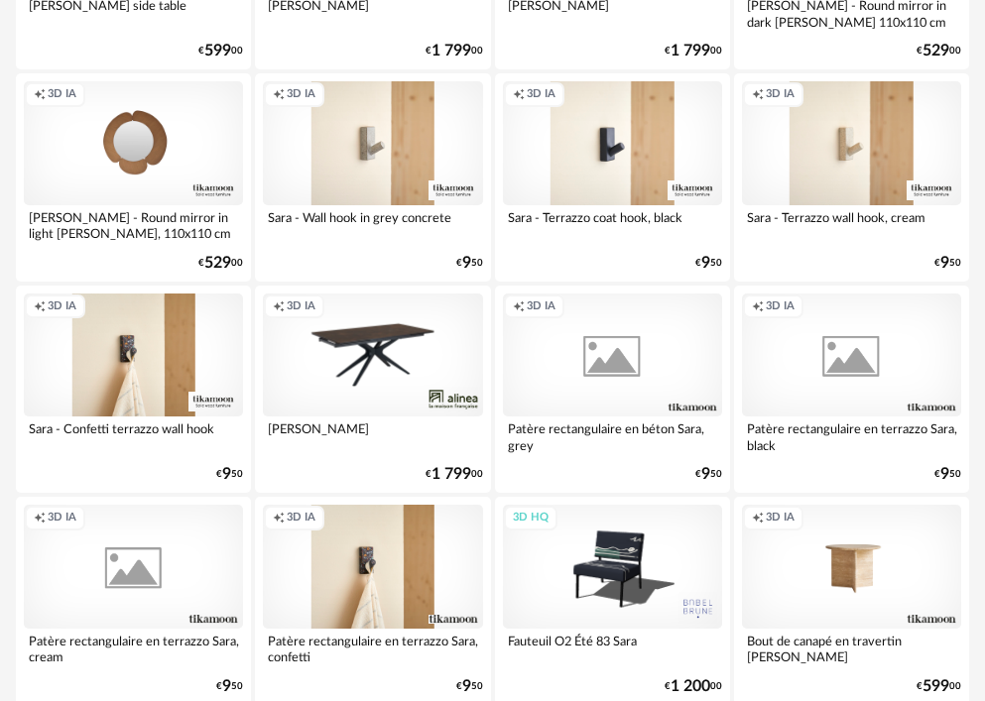
scroll to position [4991, 0]
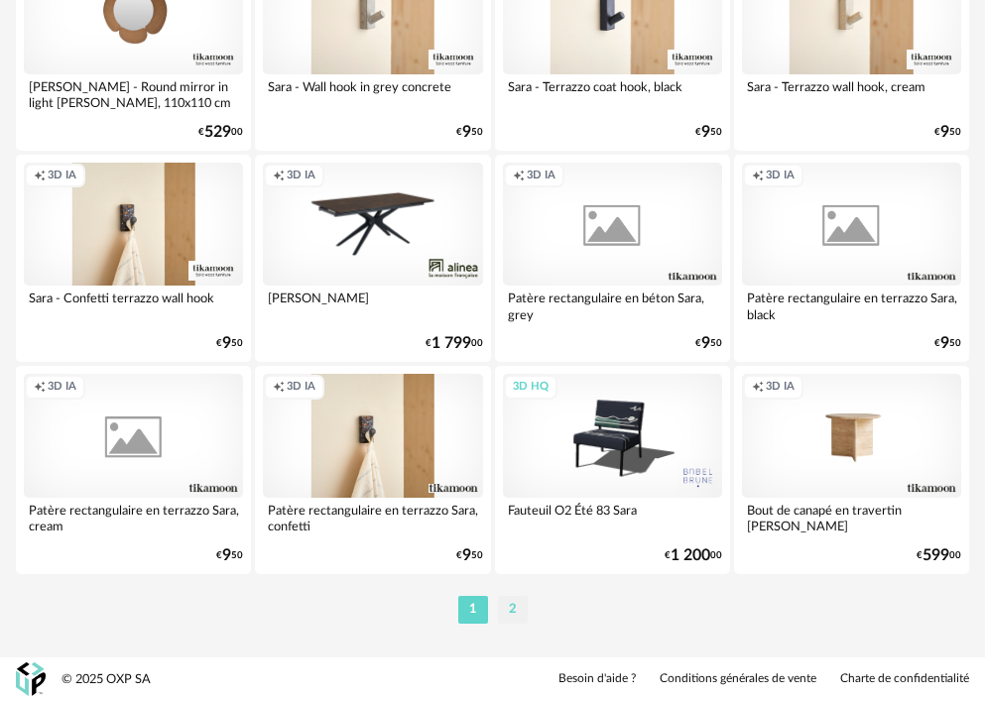
click at [512, 609] on li "2" at bounding box center [513, 610] width 30 height 28
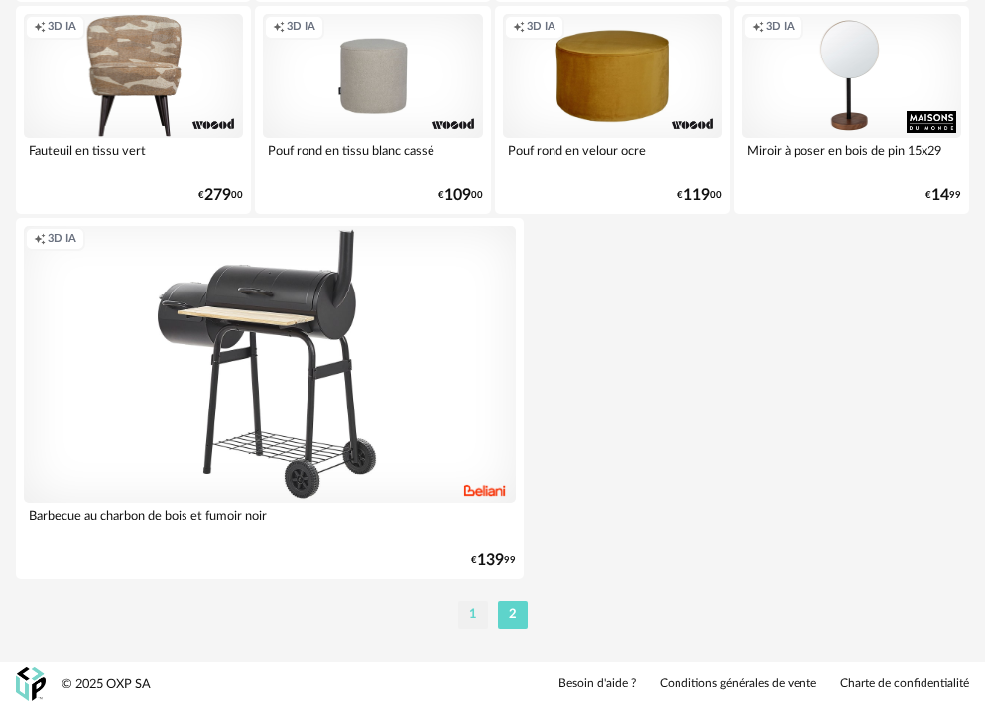
scroll to position [3874, 0]
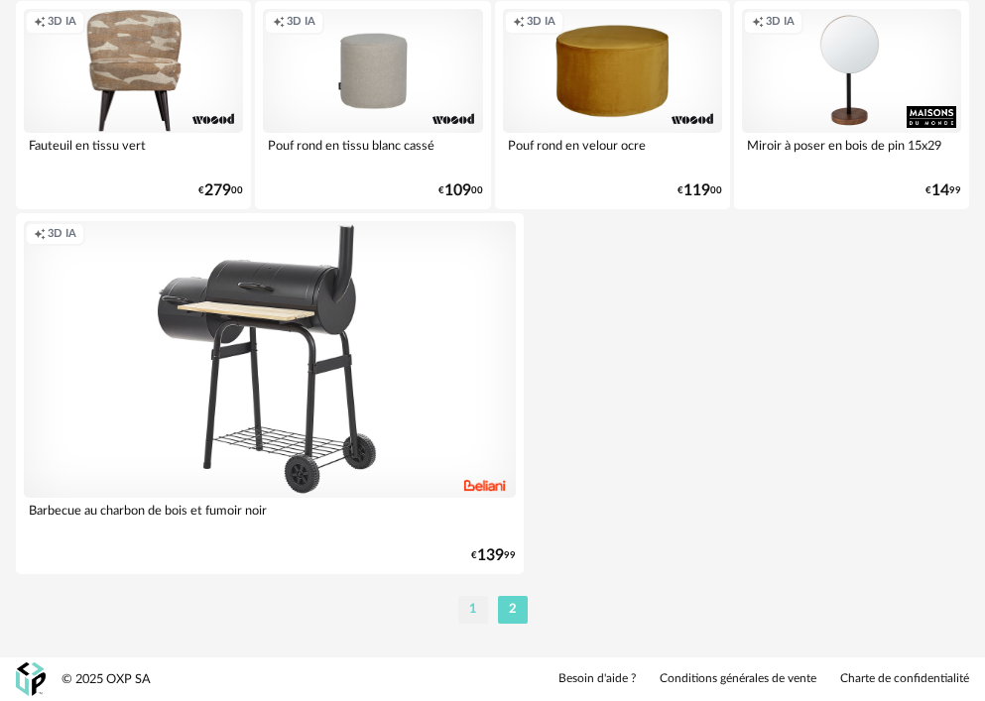
click at [478, 609] on li "1" at bounding box center [473, 610] width 30 height 28
